Goal: Task Accomplishment & Management: Use online tool/utility

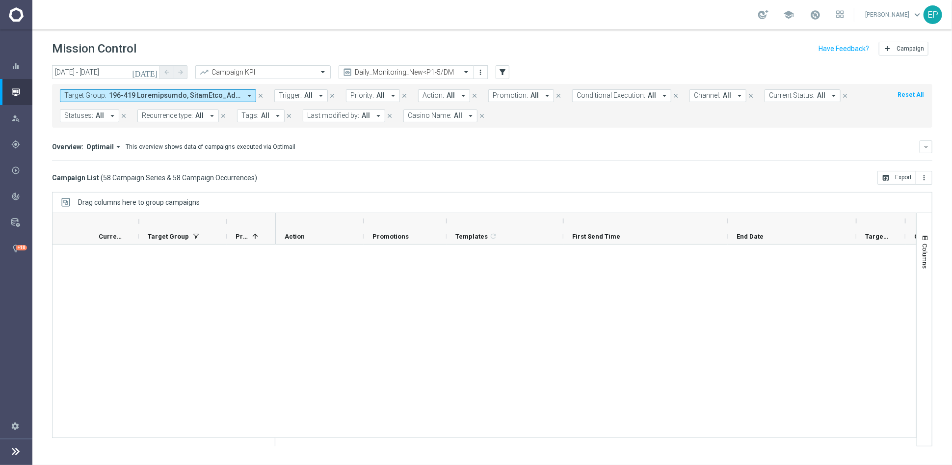
scroll to position [1799, 0]
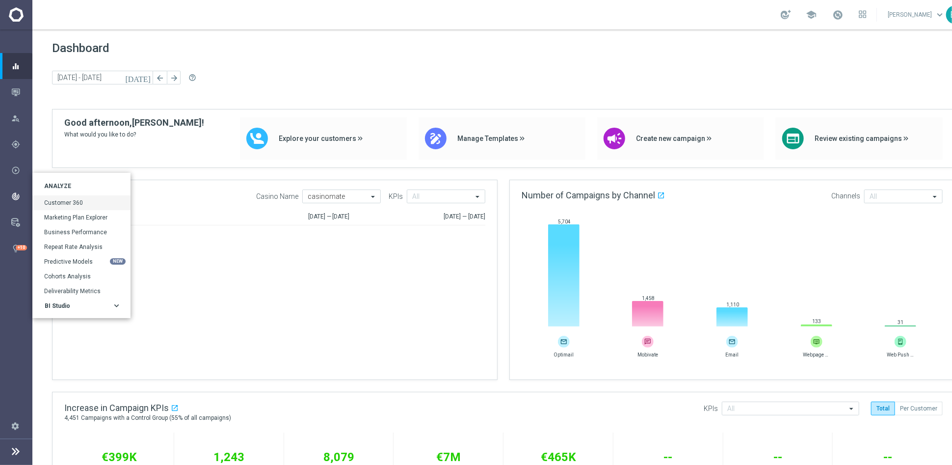
click at [56, 197] on div "Customer 360" at bounding box center [81, 202] width 98 height 15
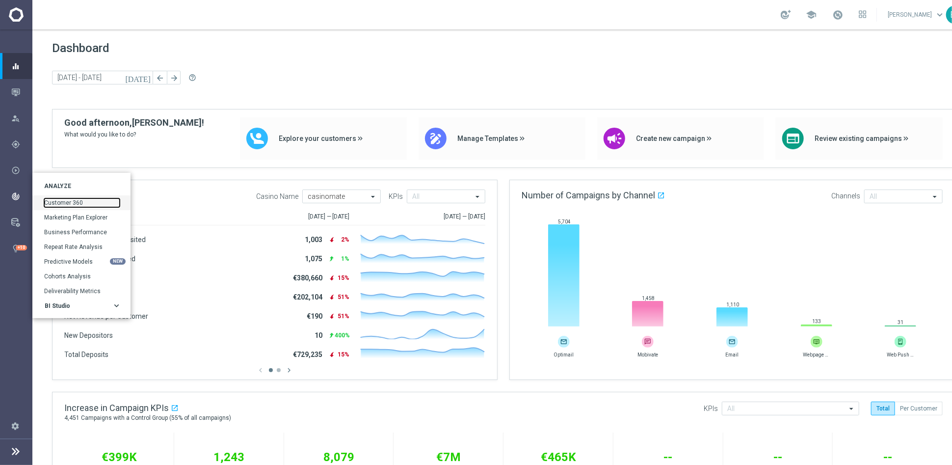
click at [62, 201] on link "Customer 360" at bounding box center [82, 202] width 76 height 9
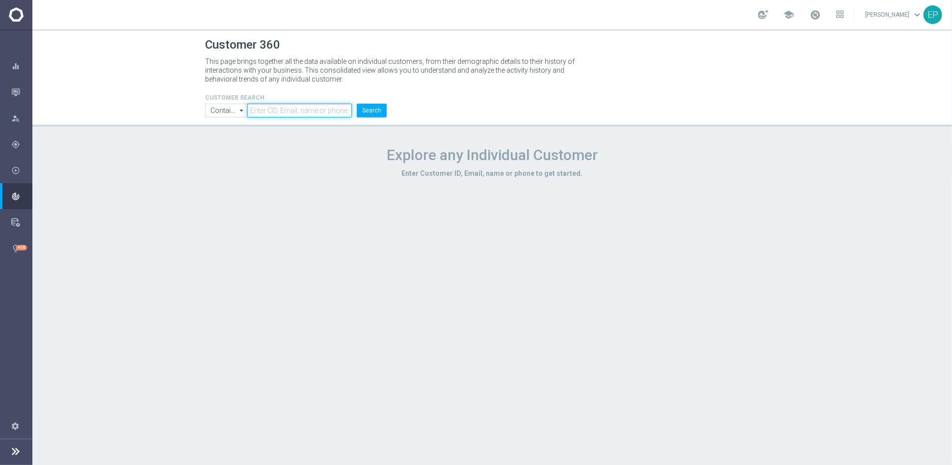
click at [319, 109] on input "text" at bounding box center [299, 111] width 105 height 14
paste input "2121578835550947"
type input "2121578835550947"
click at [370, 107] on button "Search" at bounding box center [372, 111] width 30 height 14
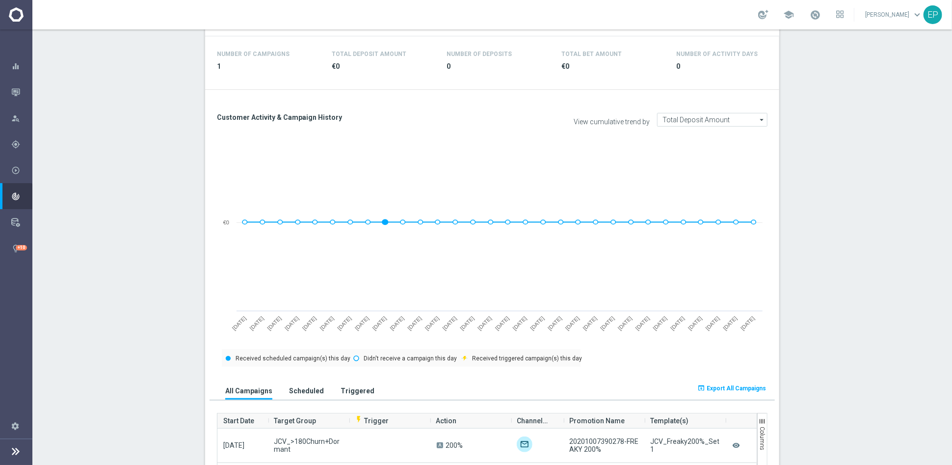
scroll to position [327, 0]
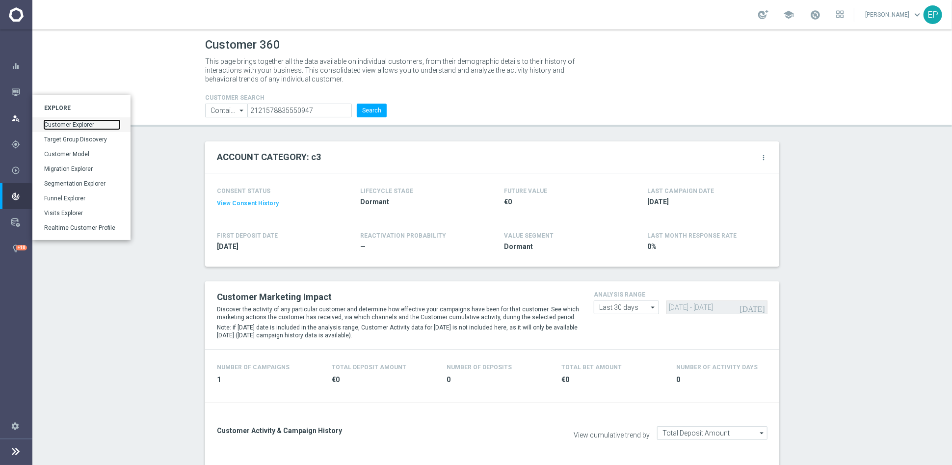
click at [79, 123] on link "Customer Explorer" at bounding box center [82, 124] width 76 height 9
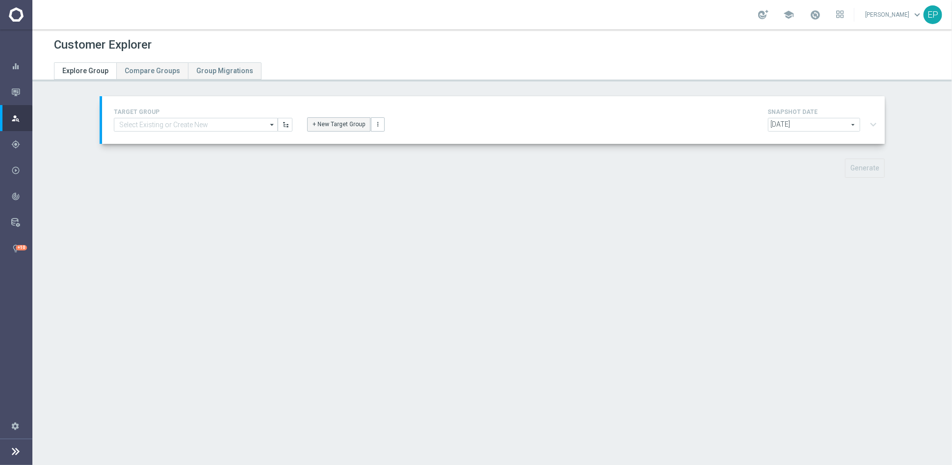
click at [330, 123] on button "+ New Target Group" at bounding box center [338, 124] width 63 height 14
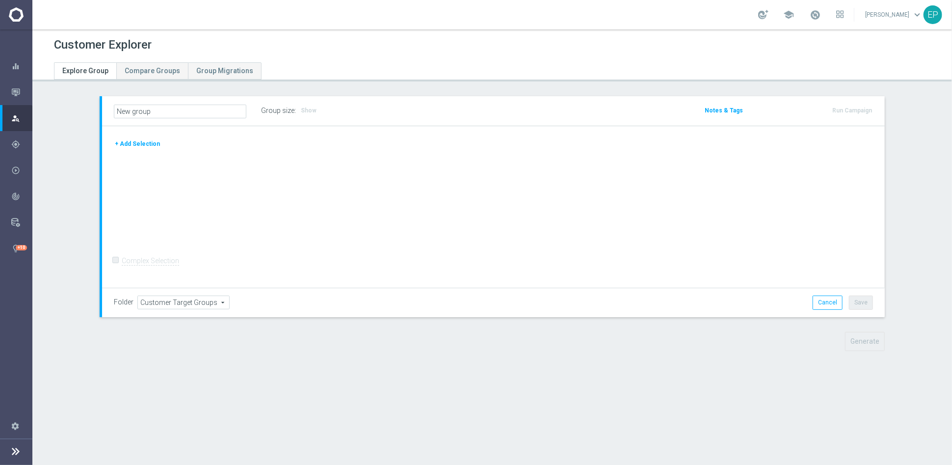
click at [129, 143] on button "+ Add Selection" at bounding box center [137, 143] width 47 height 11
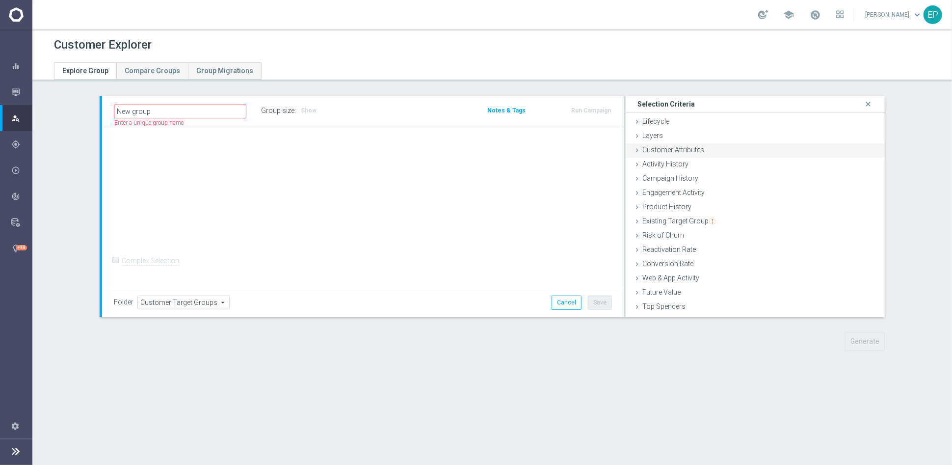
drag, startPoint x: 689, startPoint y: 152, endPoint x: 699, endPoint y: 156, distance: 10.4
click at [689, 152] on span "Customer Attributes" at bounding box center [673, 150] width 62 height 8
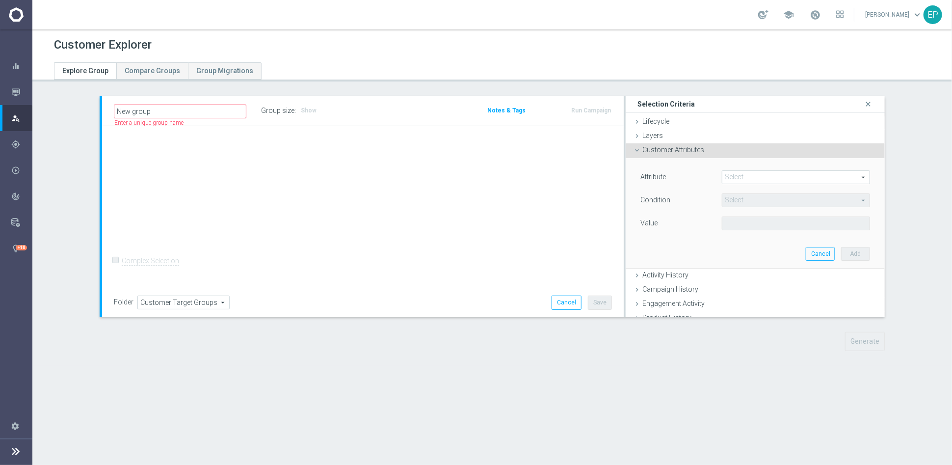
click at [729, 174] on span at bounding box center [795, 177] width 147 height 13
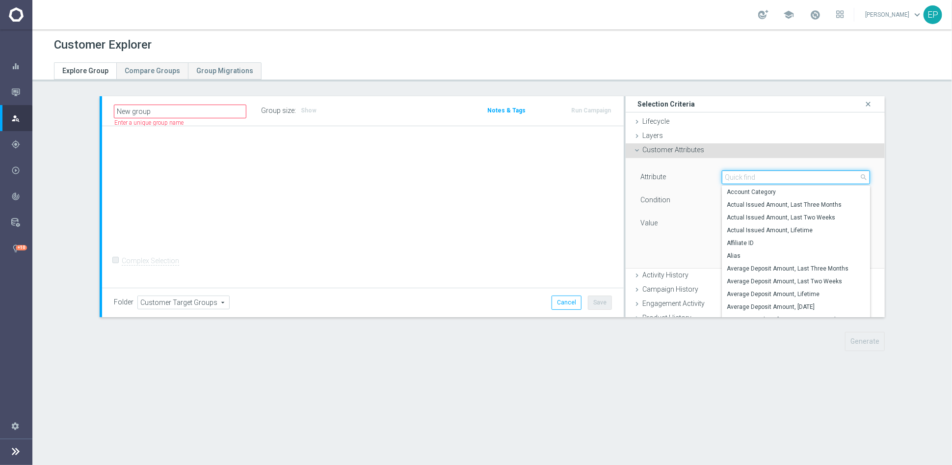
click at [734, 174] on input "search" at bounding box center [796, 177] width 148 height 14
type input "id"
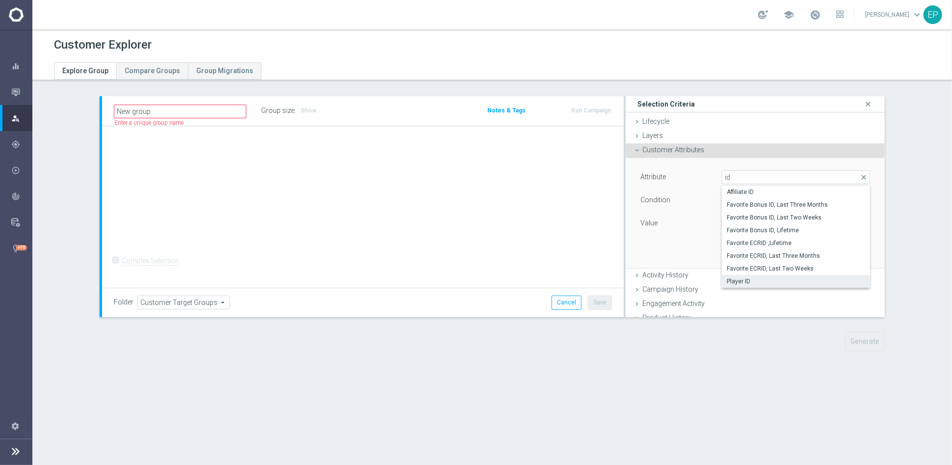
click at [739, 277] on span "Player ID" at bounding box center [796, 281] width 138 height 8
type input "Player ID"
type input "Equals"
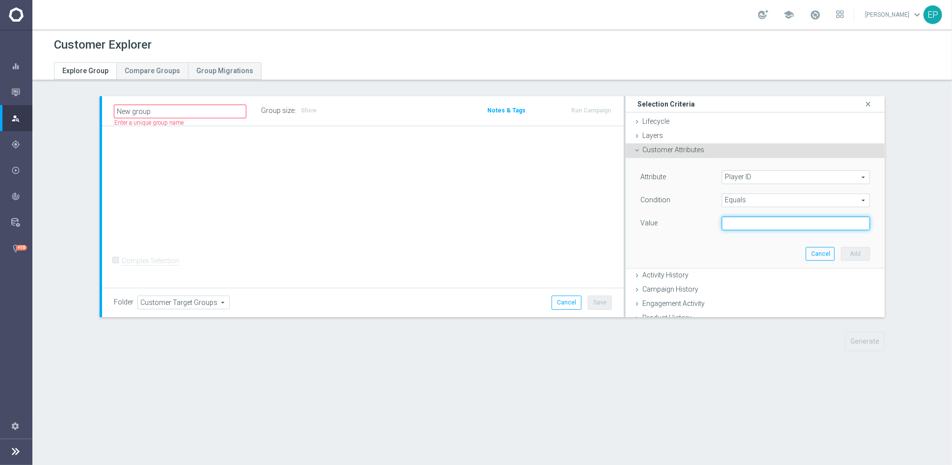
click at [748, 224] on input "text" at bounding box center [796, 223] width 148 height 14
paste input "2121578835550947"
type input "2121578835550947"
click at [843, 251] on button "Add" at bounding box center [855, 254] width 29 height 14
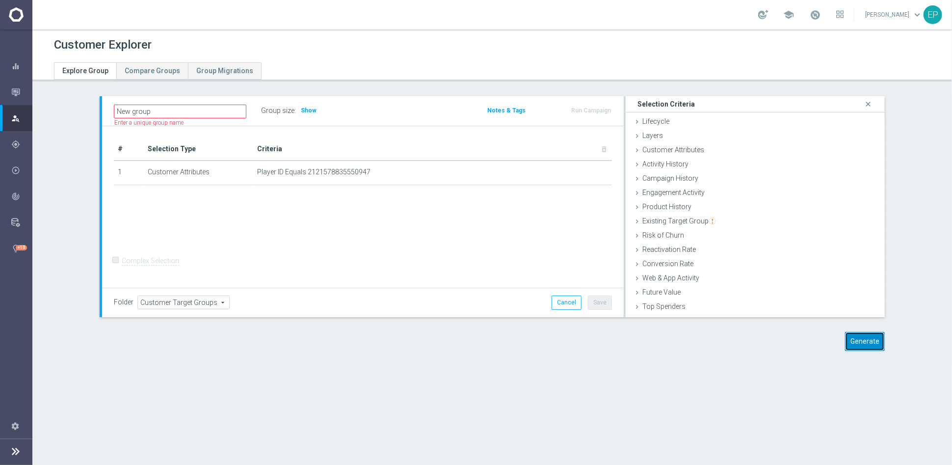
click at [856, 338] on button "Generate" at bounding box center [865, 341] width 40 height 19
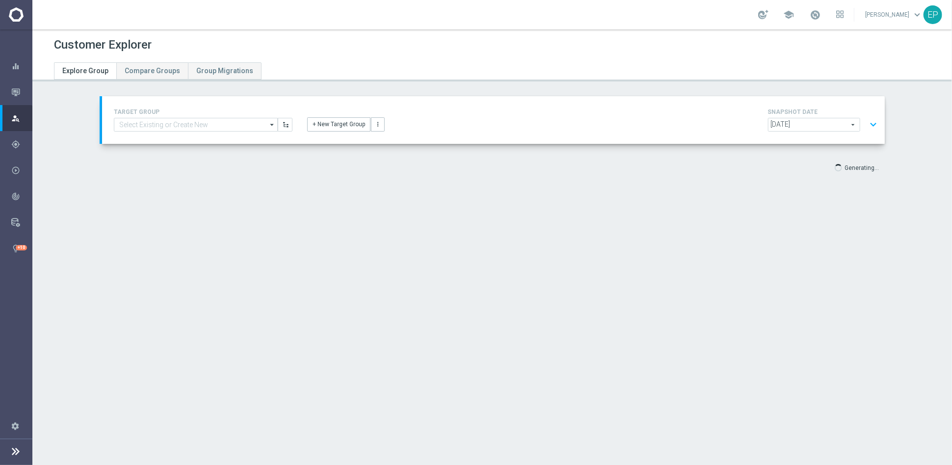
type input "Select"
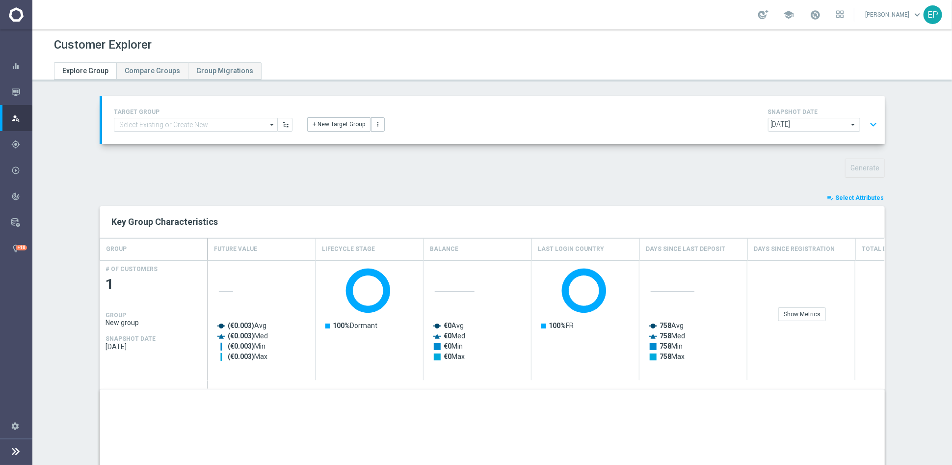
click at [857, 198] on span "Select Attributes" at bounding box center [859, 197] width 49 height 7
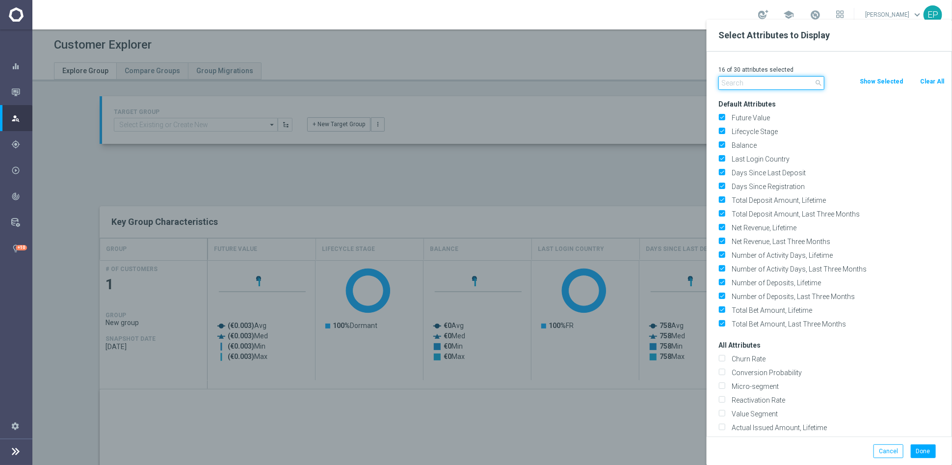
scroll to position [18, 0]
click at [768, 81] on input "text" at bounding box center [771, 83] width 106 height 14
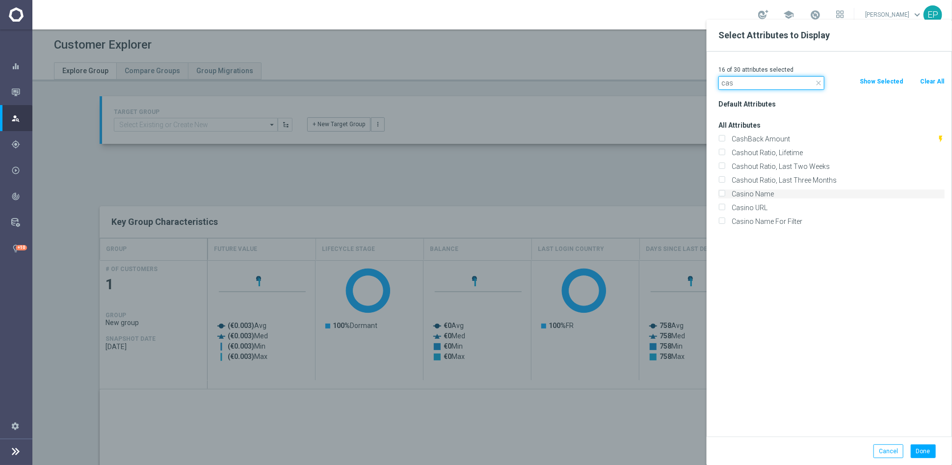
type input "cas"
click at [763, 196] on label "Casino Name" at bounding box center [836, 193] width 216 height 9
click at [725, 196] on input "Casino Name" at bounding box center [721, 195] width 6 height 6
checkbox input "true"
drag, startPoint x: 747, startPoint y: 85, endPoint x: 707, endPoint y: 80, distance: 41.1
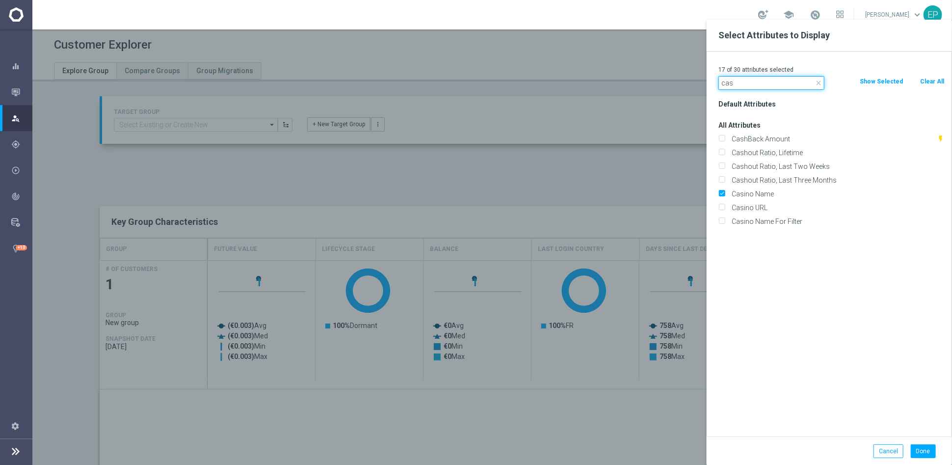
click at [707, 80] on div "17 of 30 attributes selected close cas Clear All Show Selected Default Attribut…" at bounding box center [829, 244] width 245 height 385
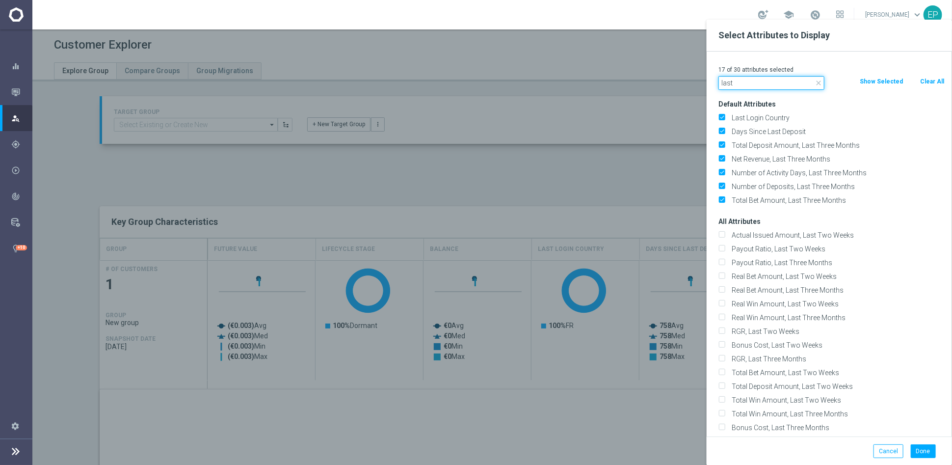
click at [750, 84] on input "last" at bounding box center [771, 83] width 106 height 14
type input "last"
click at [632, 180] on div at bounding box center [508, 252] width 952 height 465
click at [919, 451] on button "Done" at bounding box center [923, 451] width 25 height 14
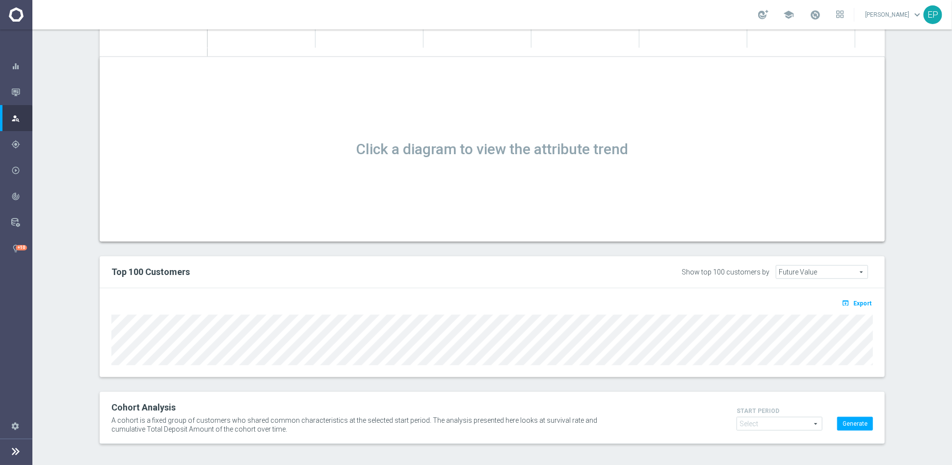
scroll to position [334, 0]
